Goal: Use online tool/utility

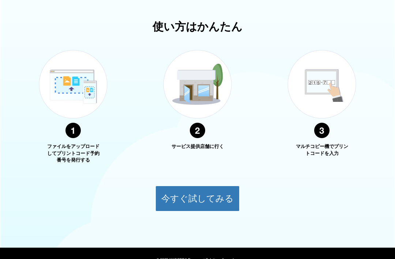
scroll to position [253, 0]
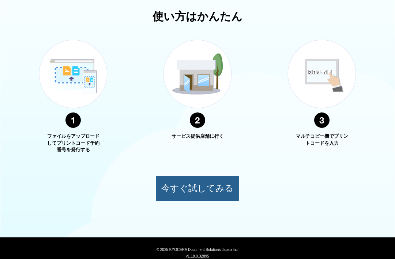
click at [221, 186] on button "今すぐ試してみる" at bounding box center [198, 188] width 84 height 26
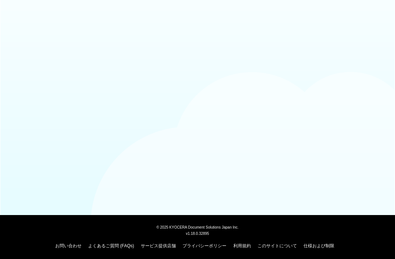
scroll to position [10, 0]
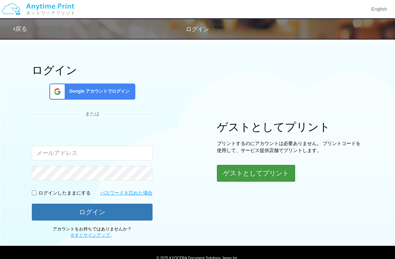
click at [274, 173] on button "ゲストとしてプリント" at bounding box center [256, 173] width 78 height 17
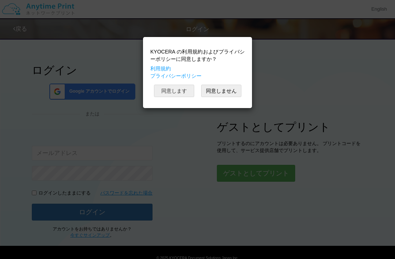
click at [179, 90] on button "同意します" at bounding box center [174, 91] width 40 height 12
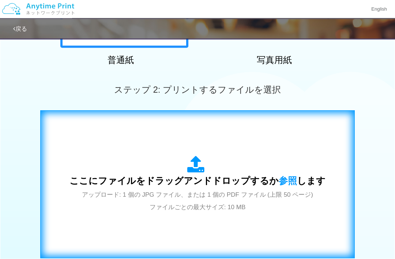
scroll to position [168, 0]
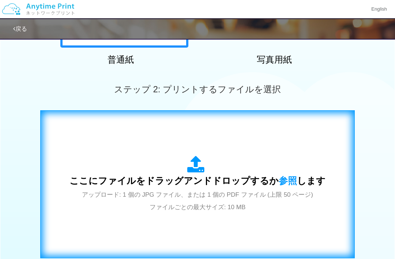
click at [197, 165] on icon at bounding box center [197, 165] width 20 height 18
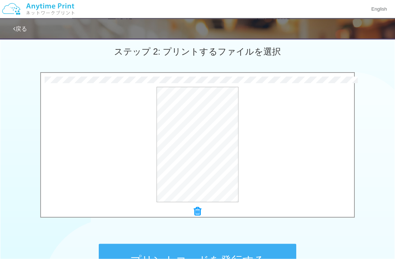
scroll to position [208, 0]
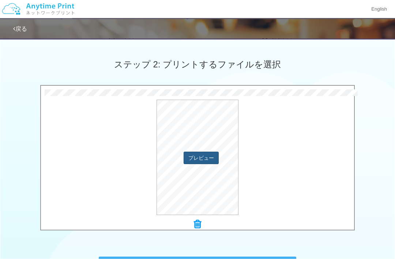
click at [200, 155] on button "プレビュー" at bounding box center [201, 158] width 35 height 12
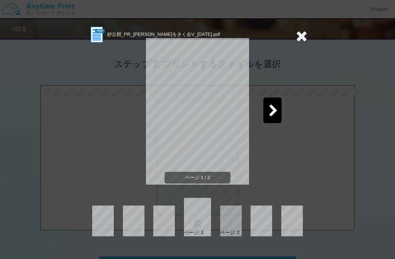
click at [277, 112] on icon at bounding box center [273, 111] width 9 height 13
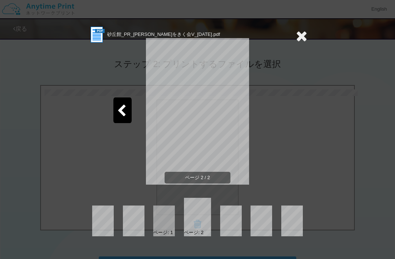
click at [121, 111] on icon at bounding box center [121, 111] width 9 height 13
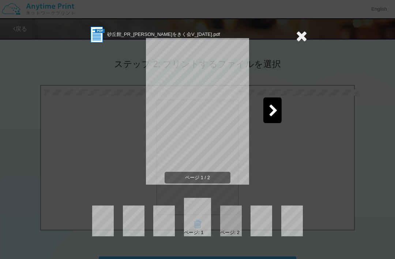
click at [274, 115] on icon at bounding box center [273, 111] width 9 height 13
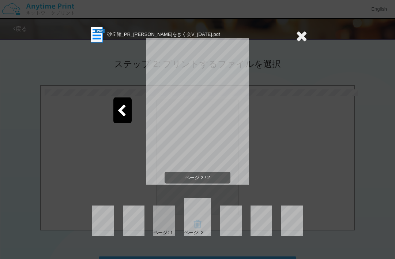
click at [301, 34] on icon at bounding box center [301, 36] width 11 height 15
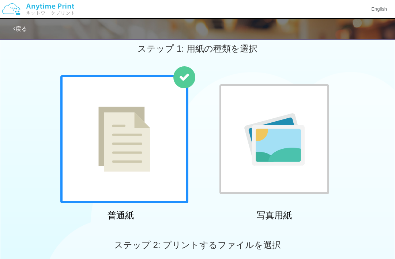
scroll to position [0, 0]
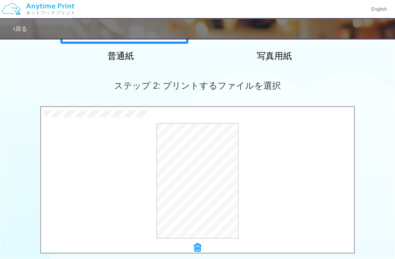
click at [198, 246] on icon at bounding box center [197, 248] width 7 height 10
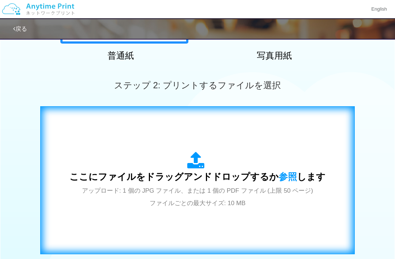
click at [196, 160] on icon at bounding box center [197, 160] width 20 height 18
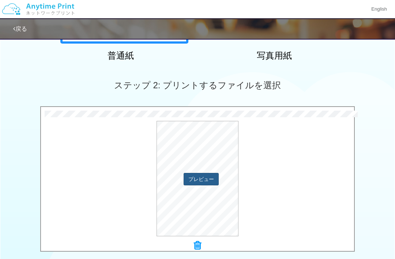
click at [203, 178] on button "プレビュー" at bounding box center [201, 179] width 35 height 12
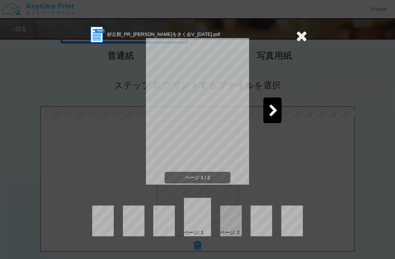
click at [234, 220] on div at bounding box center [231, 220] width 22 height 31
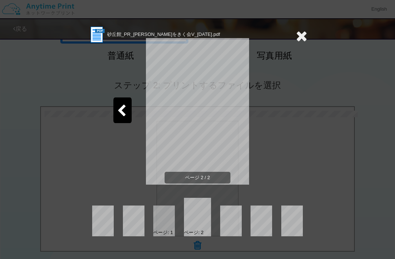
click at [303, 42] on icon at bounding box center [301, 36] width 11 height 15
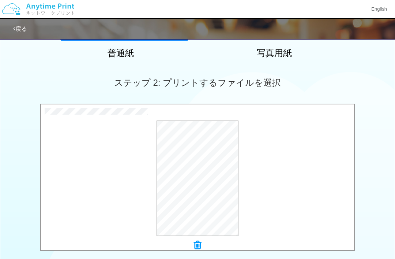
scroll to position [175, 0]
